Goal: Task Accomplishment & Management: Manage account settings

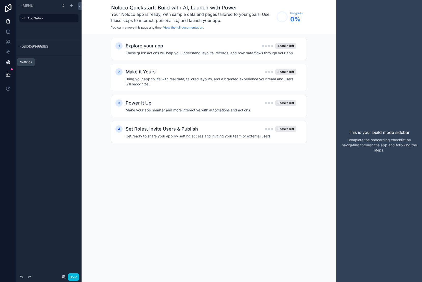
click at [8, 63] on icon at bounding box center [7, 62] width 1 height 1
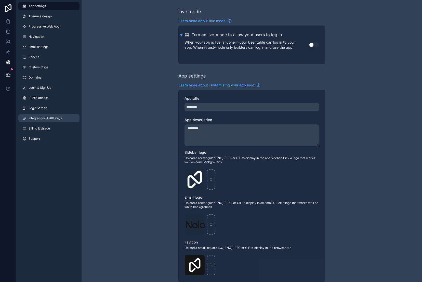
click at [36, 117] on span "Integrations & API Keys" at bounding box center [45, 118] width 33 height 4
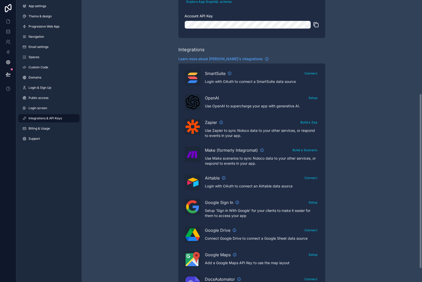
scroll to position [172, 0]
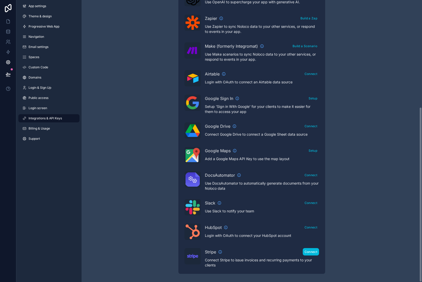
click at [312, 252] on button "Connect" at bounding box center [310, 251] width 16 height 7
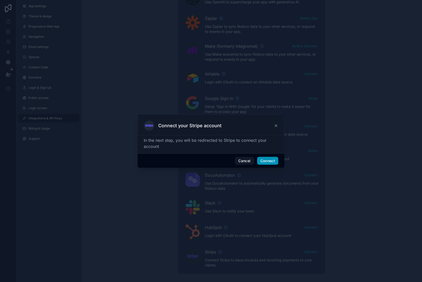
click at [266, 163] on button "Connect" at bounding box center [267, 161] width 21 height 8
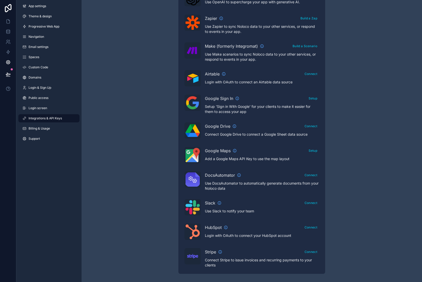
click at [370, 75] on div "Integrations & API Keys Learn more about your API keys Your API keys allow you …" at bounding box center [251, 55] width 340 height 454
click at [39, 117] on span "Integrations & API Keys" at bounding box center [45, 118] width 33 height 4
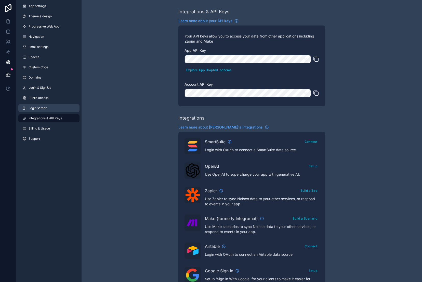
click at [37, 109] on span "Login screen" at bounding box center [38, 108] width 19 height 4
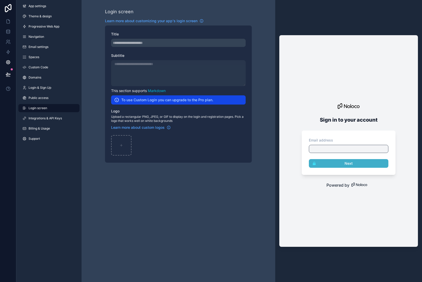
click at [36, 123] on div "App settings Theme & design Progressive Web App Navigation Email settings Space…" at bounding box center [48, 73] width 65 height 147
click at [37, 118] on span "Integrations & API Keys" at bounding box center [45, 118] width 33 height 4
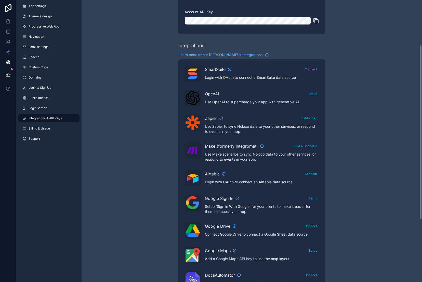
scroll to position [172, 0]
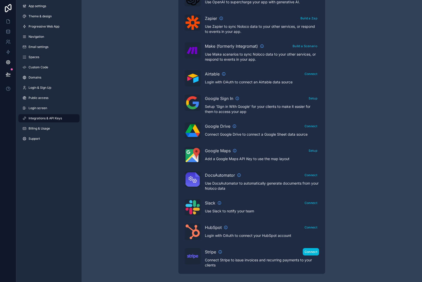
click at [309, 252] on button "Connect" at bounding box center [310, 251] width 16 height 7
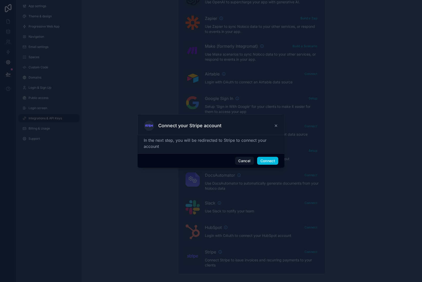
click at [266, 164] on span "Connect" at bounding box center [267, 161] width 21 height 8
click at [266, 159] on button "Connect" at bounding box center [267, 161] width 21 height 8
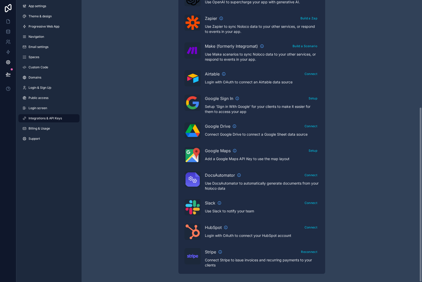
click at [104, 89] on div "Integrations & API Keys Learn more about your API keys Your API keys allow you …" at bounding box center [251, 55] width 340 height 454
click at [37, 58] on span "Spaces" at bounding box center [34, 57] width 11 height 4
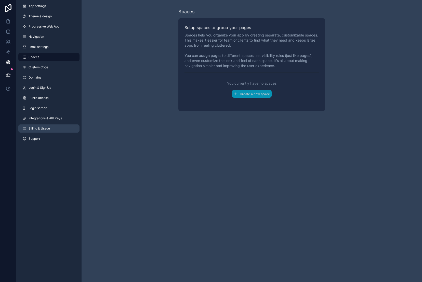
click at [41, 127] on span "Billing & Usage" at bounding box center [39, 128] width 21 height 4
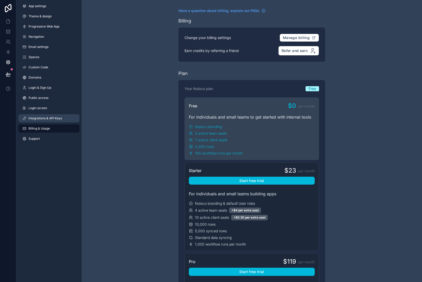
click at [41, 114] on link "Integrations & API Keys" at bounding box center [48, 118] width 61 height 8
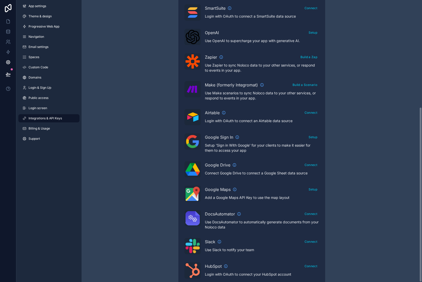
scroll to position [172, 0]
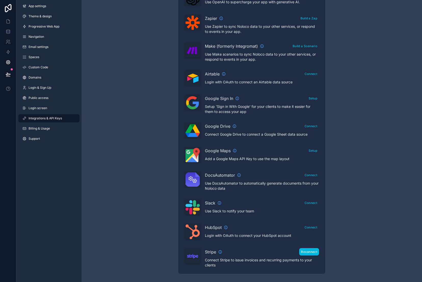
click at [312, 252] on button "Reconnect" at bounding box center [309, 251] width 20 height 7
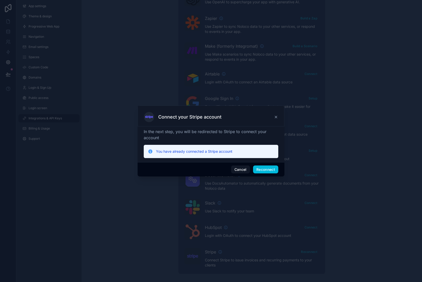
click at [202, 150] on p "You have already connected a Stripe account" at bounding box center [215, 151] width 118 height 5
click at [234, 169] on button "Cancel" at bounding box center [240, 169] width 19 height 8
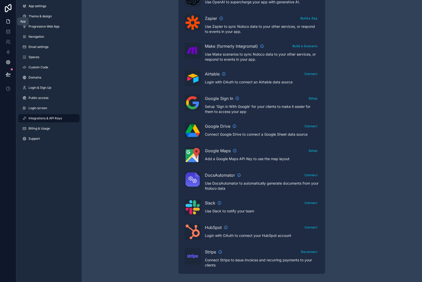
click at [11, 21] on link at bounding box center [8, 21] width 16 height 10
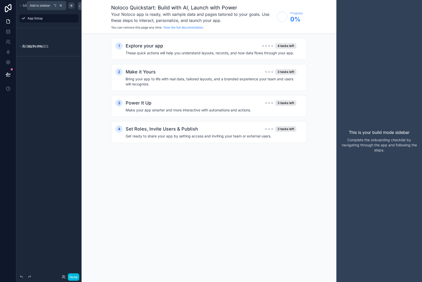
click at [71, 5] on icon "scrollable content" at bounding box center [71, 6] width 4 height 4
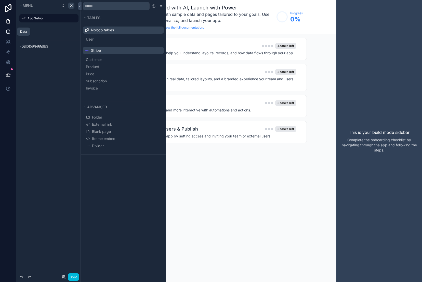
click at [9, 32] on icon at bounding box center [7, 31] width 3 height 2
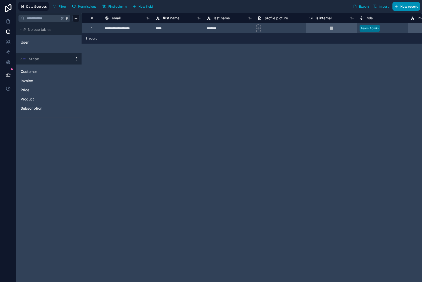
click at [415, 9] on button "New record" at bounding box center [405, 6] width 27 height 9
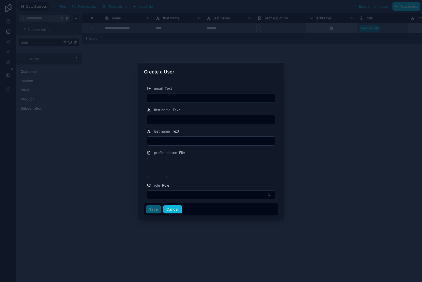
click at [174, 207] on button "Cancel" at bounding box center [172, 209] width 19 height 8
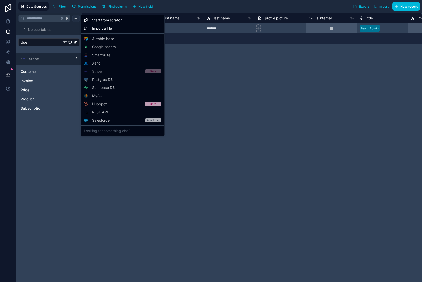
click at [75, 18] on html "**********" at bounding box center [211, 141] width 422 height 282
click at [104, 19] on span "Start from scratch" at bounding box center [107, 20] width 30 height 5
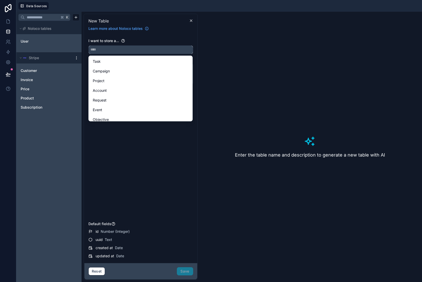
click at [116, 49] on input "text" at bounding box center [141, 50] width 104 height 8
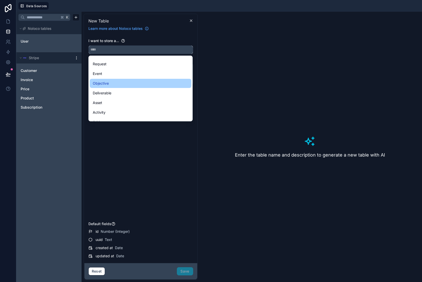
scroll to position [36, 0]
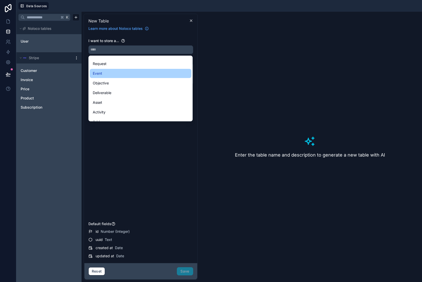
click at [122, 74] on div "Event" at bounding box center [140, 73] width 95 height 6
type input "*****"
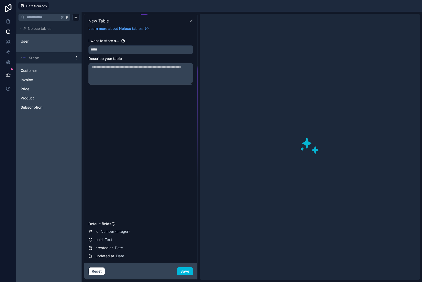
click at [140, 73] on textarea at bounding box center [140, 73] width 105 height 21
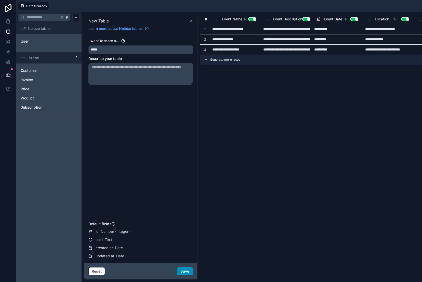
click at [184, 272] on button "Save" at bounding box center [185, 271] width 16 height 8
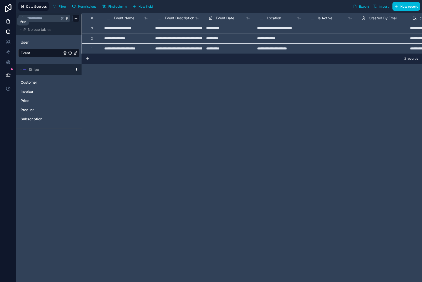
click at [5, 21] on link at bounding box center [8, 21] width 16 height 10
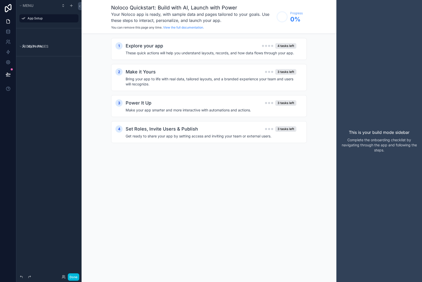
click at [56, 19] on label "App Setup" at bounding box center [51, 18] width 48 height 4
click at [36, 19] on label "App Setup" at bounding box center [51, 18] width 48 height 4
click at [165, 170] on div "Noloco Quickstart: Build with AI, Launch with Power Your Noloco app is ready, w…" at bounding box center [208, 141] width 255 height 282
click at [74, 274] on button "Done" at bounding box center [73, 276] width 11 height 7
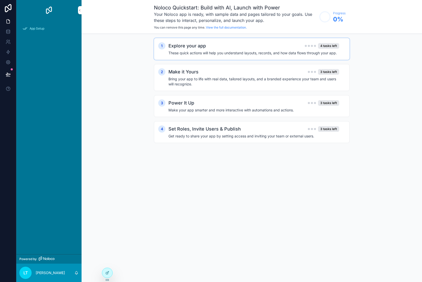
click at [193, 48] on h2 "Explore your app" at bounding box center [186, 45] width 37 height 7
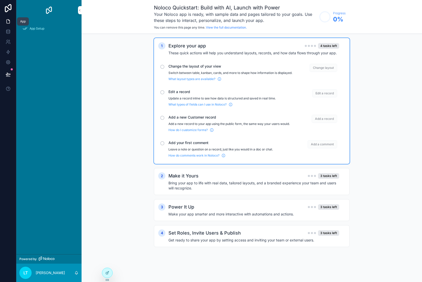
click at [9, 21] on icon at bounding box center [8, 21] width 5 height 5
click at [107, 274] on icon at bounding box center [107, 273] width 2 height 2
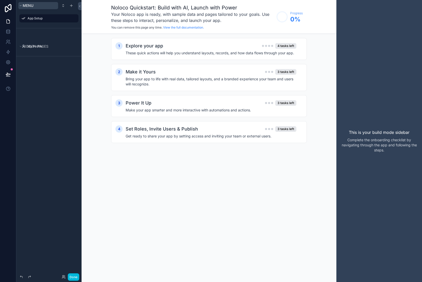
click at [35, 6] on button "Menu" at bounding box center [38, 5] width 40 height 7
click at [39, 5] on button "Menu" at bounding box center [38, 5] width 40 height 7
click at [65, 4] on icon "scrollable content" at bounding box center [63, 6] width 4 height 4
click at [70, 5] on icon "scrollable content" at bounding box center [71, 6] width 4 height 4
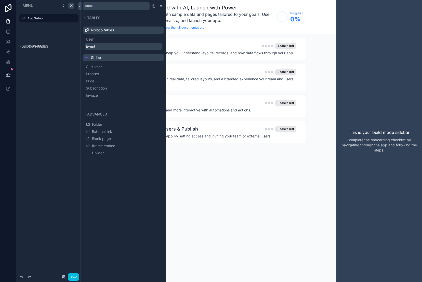
click at [95, 46] on span "Event" at bounding box center [90, 46] width 9 height 5
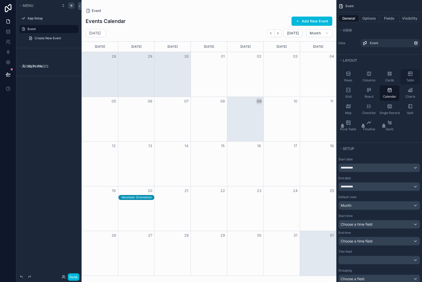
click at [411, 73] on icon "scrollable content" at bounding box center [410, 73] width 4 height 0
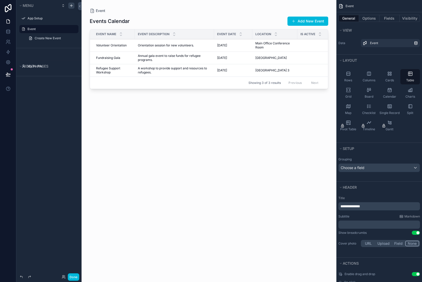
click at [104, 44] on div "scrollable content" at bounding box center [208, 137] width 255 height 275
click at [108, 44] on span "Volunteer Orientation" at bounding box center [111, 45] width 31 height 4
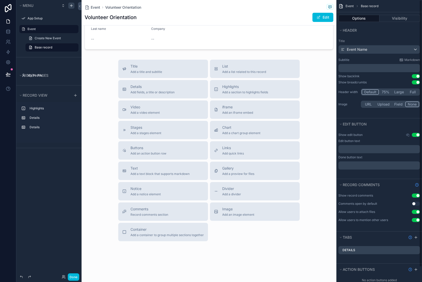
scroll to position [16, 0]
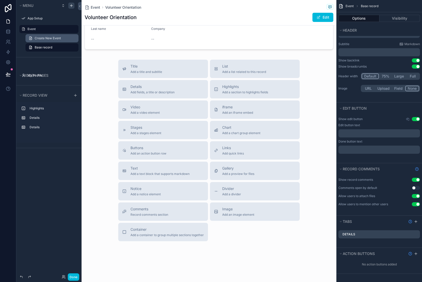
click at [48, 38] on span "Create New Event" at bounding box center [48, 38] width 26 height 4
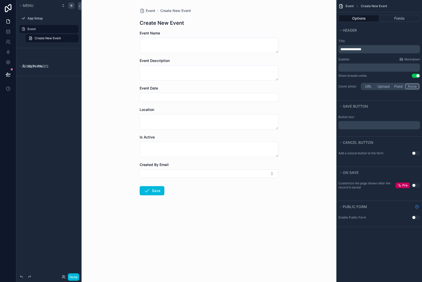
click at [256, 215] on form "Event Name Event Description Event Date Location Is Active Created By Email Save" at bounding box center [208, 129] width 138 height 197
click at [7, 64] on icon at bounding box center [8, 62] width 5 height 5
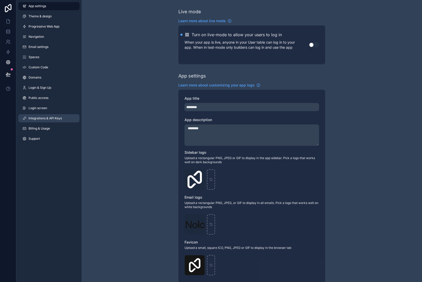
click at [46, 114] on link "Integrations & API Keys" at bounding box center [48, 118] width 61 height 8
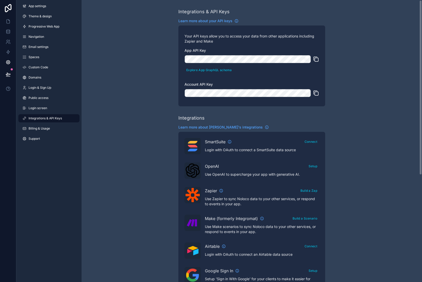
scroll to position [172, 0]
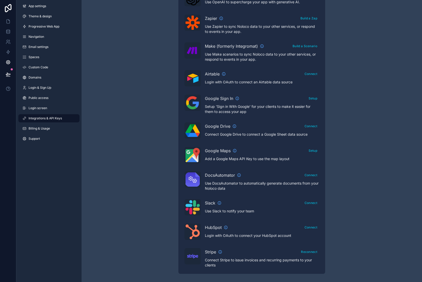
click at [196, 252] on div "scrollable content" at bounding box center [192, 256] width 16 height 16
click at [217, 249] on div "Stripe" at bounding box center [213, 251] width 17 height 6
click at [220, 252] on icon "scrollable content" at bounding box center [220, 251] width 4 height 4
click at [9, 34] on link at bounding box center [8, 31] width 16 height 10
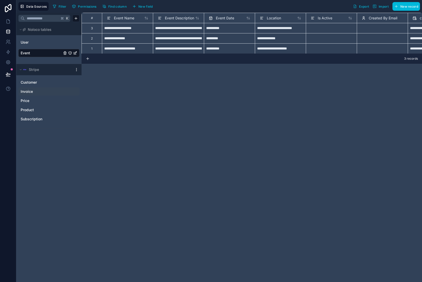
click at [34, 90] on link "Invoice" at bounding box center [44, 91] width 46 height 5
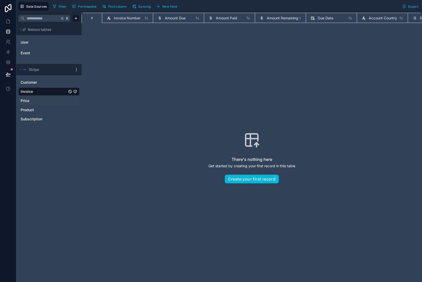
click at [28, 100] on span "Price" at bounding box center [25, 100] width 9 height 5
click at [27, 112] on span "Product" at bounding box center [27, 109] width 13 height 5
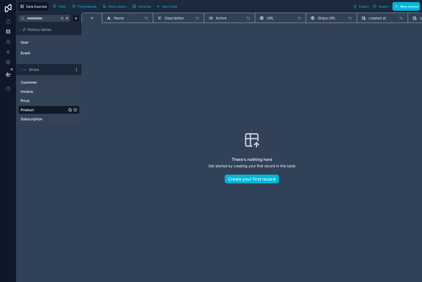
click at [34, 121] on span "Subscription" at bounding box center [32, 118] width 22 height 5
click at [37, 80] on span "Customer" at bounding box center [29, 82] width 16 height 5
click at [380, 6] on span "Import" at bounding box center [383, 7] width 10 height 4
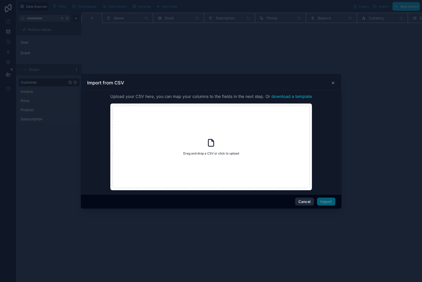
click at [304, 201] on button "Cancel" at bounding box center [304, 201] width 19 height 8
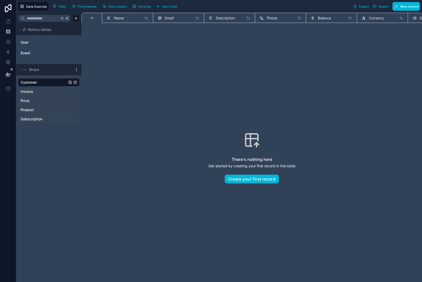
click at [75, 69] on html "Data Sources Filter Permissions Find column Syncing New field Export Import New…" at bounding box center [211, 141] width 422 height 282
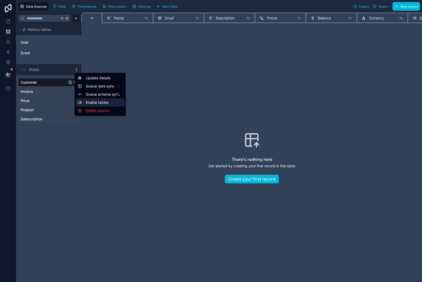
click at [86, 104] on div "Enable tables" at bounding box center [100, 102] width 49 height 8
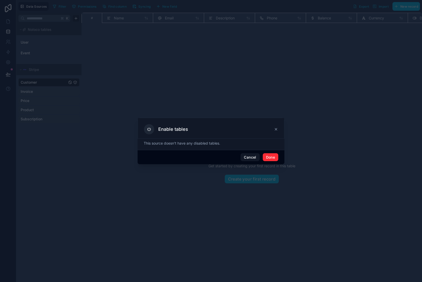
click at [248, 158] on button "Cancel" at bounding box center [249, 157] width 19 height 8
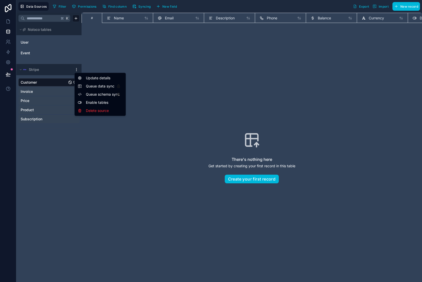
click at [76, 71] on html "Data Sources Filter Permissions Find column Syncing New field Export Import New…" at bounding box center [211, 141] width 422 height 282
click at [99, 87] on span "Queue data sync" at bounding box center [104, 85] width 37 height 5
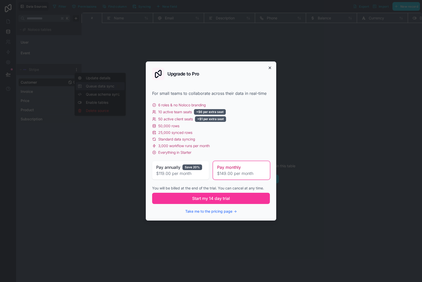
click at [268, 68] on icon "button" at bounding box center [270, 68] width 4 height 4
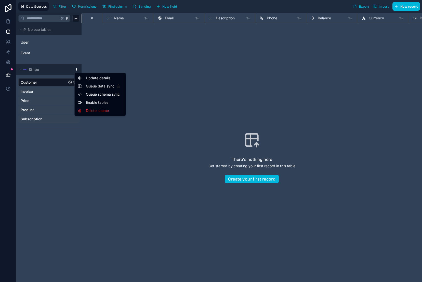
click at [78, 69] on html "Data Sources Filter Permissions Find column Syncing New field Export Import New…" at bounding box center [211, 141] width 422 height 282
click at [95, 75] on div "Update details" at bounding box center [100, 78] width 49 height 8
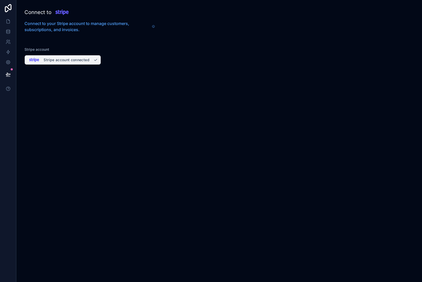
click at [94, 59] on icon "button" at bounding box center [95, 60] width 4 height 4
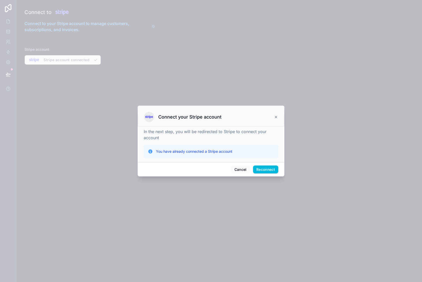
click at [275, 116] on icon at bounding box center [276, 117] width 2 height 2
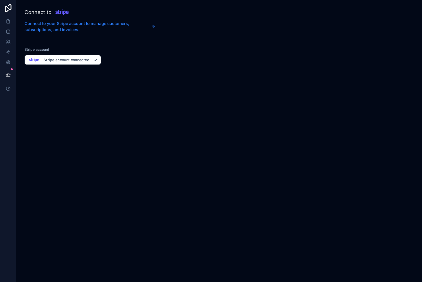
click at [153, 27] on icon at bounding box center [153, 26] width 3 height 4
click at [7, 32] on icon at bounding box center [8, 31] width 5 height 5
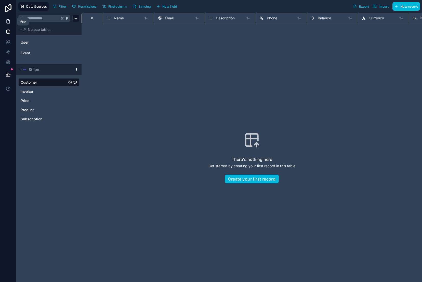
click at [8, 22] on icon at bounding box center [8, 21] width 5 height 5
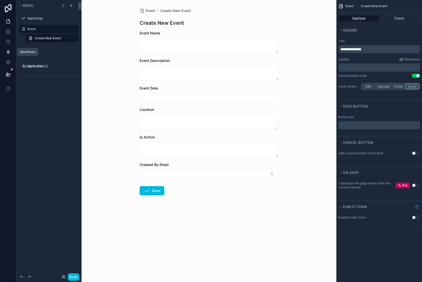
click at [9, 51] on icon at bounding box center [8, 51] width 5 height 5
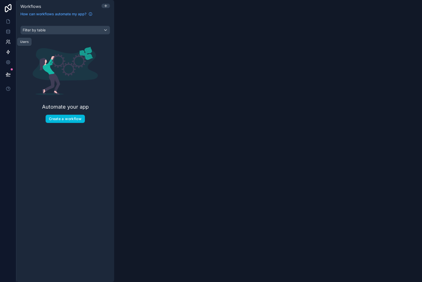
click at [9, 40] on icon at bounding box center [9, 41] width 1 height 2
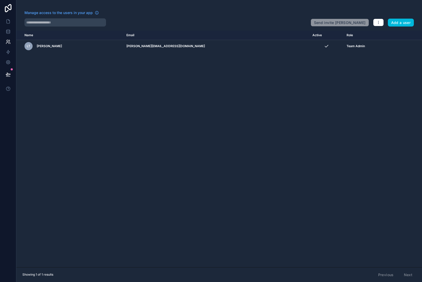
click at [192, 100] on div "Name Email Active Role [DOMAIN_NAME] [PERSON_NAME] Thompson [EMAIL_ADDRESS][DOM…" at bounding box center [218, 149] width 405 height 236
click at [8, 62] on icon at bounding box center [7, 62] width 1 height 1
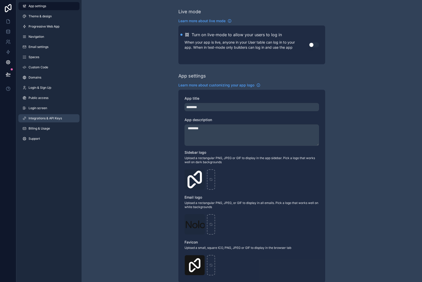
click at [54, 118] on span "Integrations & API Keys" at bounding box center [45, 118] width 33 height 4
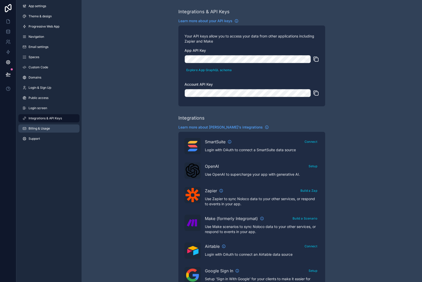
click at [34, 128] on span "Billing & Usage" at bounding box center [39, 128] width 21 height 4
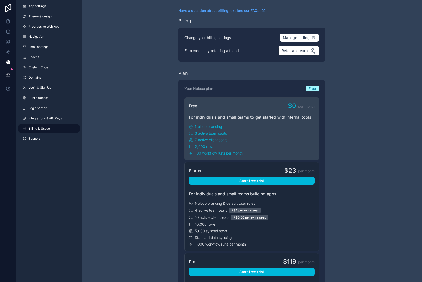
click at [36, 143] on div "App settings Theme & design Progressive Web App Navigation Email settings Space…" at bounding box center [48, 73] width 65 height 147
click at [44, 109] on span "Login screen" at bounding box center [38, 108] width 19 height 4
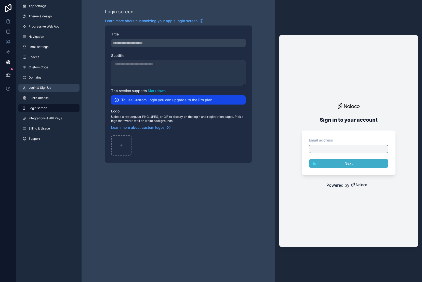
click at [47, 89] on span "Login & Sign Up" at bounding box center [40, 88] width 23 height 4
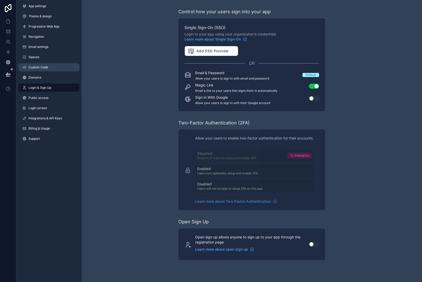
click at [43, 68] on span "Custom Code" at bounding box center [39, 67] width 20 height 4
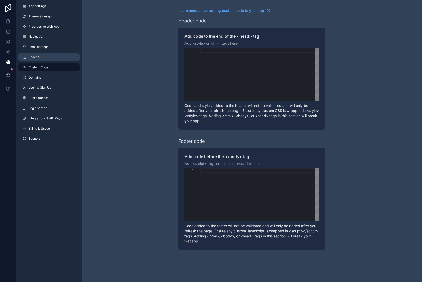
click at [45, 54] on link "Spaces" at bounding box center [48, 57] width 61 height 8
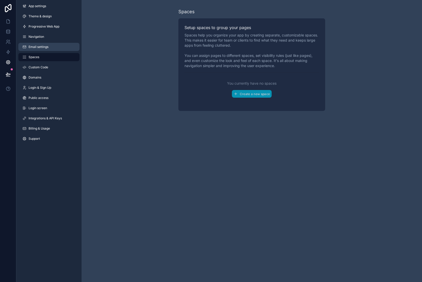
click at [46, 50] on link "Email settings" at bounding box center [48, 47] width 61 height 8
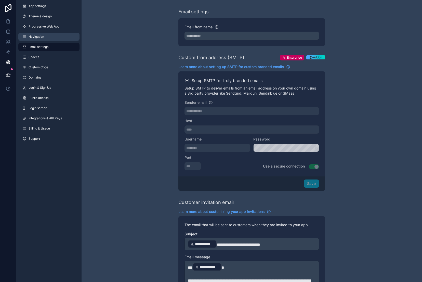
click at [48, 36] on link "Navigation" at bounding box center [48, 37] width 61 height 8
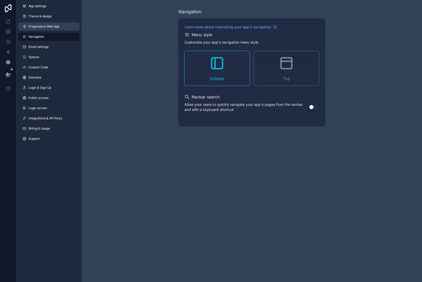
click at [47, 24] on span "Progressive Web App" at bounding box center [44, 26] width 31 height 4
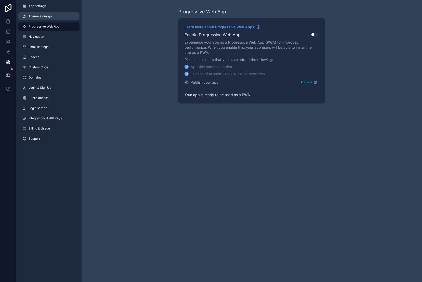
click at [50, 14] on span "Theme & design" at bounding box center [40, 16] width 23 height 4
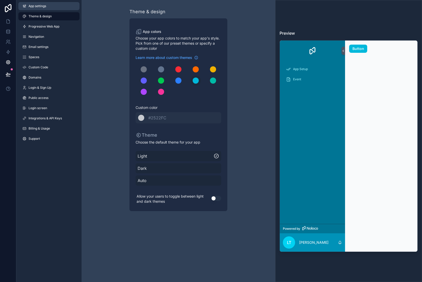
click at [51, 5] on link "App settings" at bounding box center [48, 6] width 61 height 8
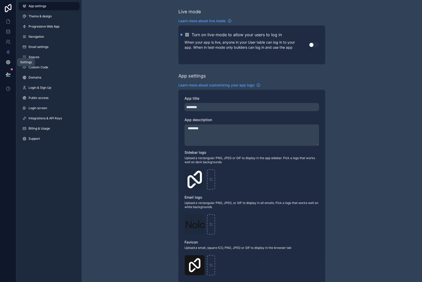
click at [8, 63] on icon at bounding box center [8, 62] width 5 height 5
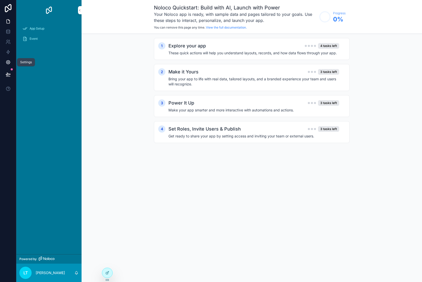
click at [9, 63] on icon at bounding box center [8, 62] width 5 height 5
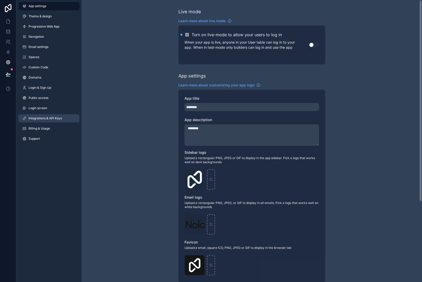
click at [46, 117] on span "Integrations & API Keys" at bounding box center [45, 118] width 33 height 4
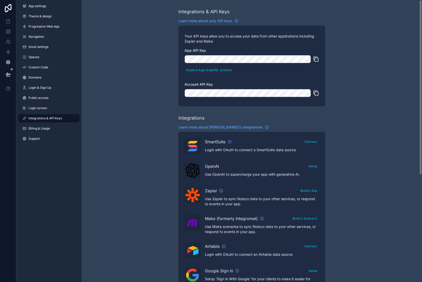
scroll to position [172, 0]
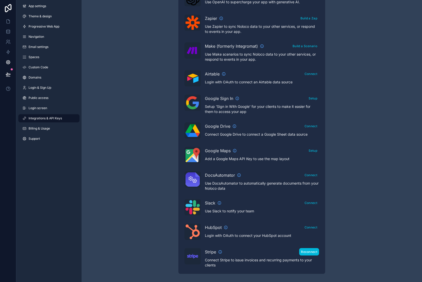
click at [309, 251] on button "Reconnect" at bounding box center [309, 251] width 20 height 7
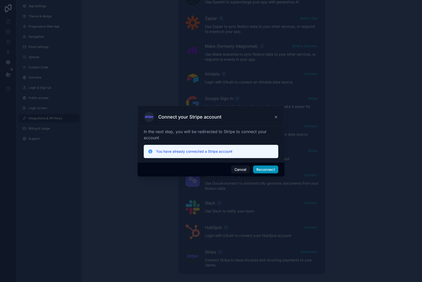
click at [265, 171] on button "Reconnect" at bounding box center [265, 169] width 25 height 8
click at [277, 118] on icon at bounding box center [276, 117] width 4 height 4
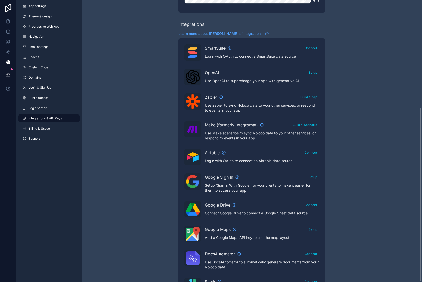
scroll to position [172, 0]
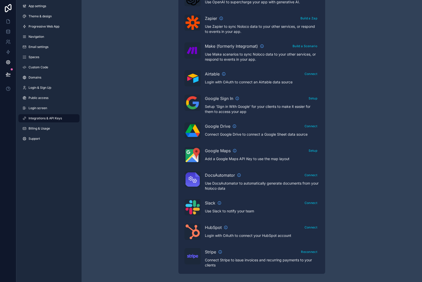
click at [212, 252] on span "Stripe" at bounding box center [210, 251] width 11 height 6
click at [194, 256] on img "scrollable content" at bounding box center [192, 255] width 14 height 7
click at [220, 251] on icon "scrollable content" at bounding box center [220, 251] width 0 height 1
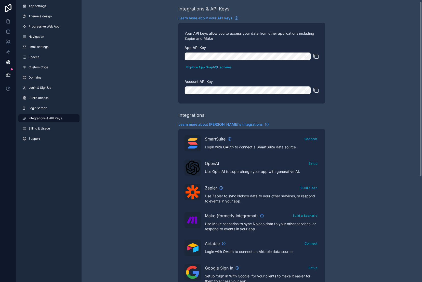
scroll to position [1, 0]
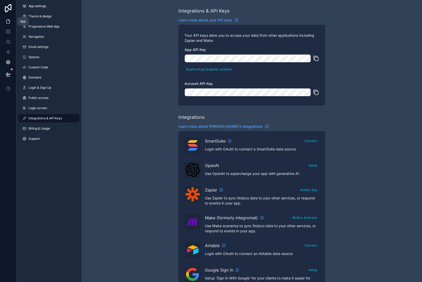
click at [9, 21] on icon at bounding box center [8, 21] width 5 height 5
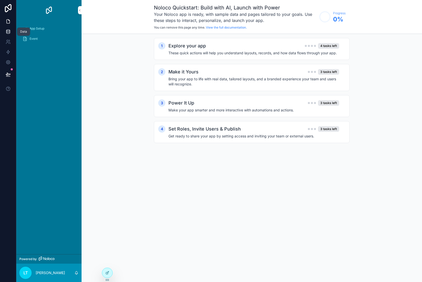
click at [7, 34] on icon at bounding box center [8, 31] width 5 height 5
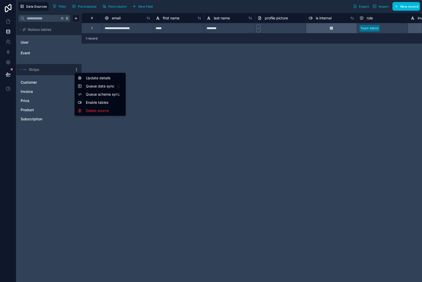
click at [75, 71] on html "**********" at bounding box center [211, 141] width 422 height 282
click at [104, 111] on div "Delete source" at bounding box center [100, 110] width 49 height 8
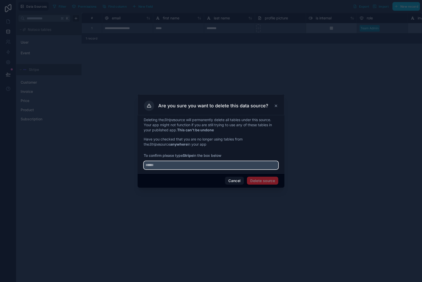
click at [161, 163] on input "text" at bounding box center [211, 165] width 134 height 8
type input "******"
click at [264, 181] on button "Delete source" at bounding box center [262, 180] width 31 height 8
